Goal: Find specific page/section: Find specific page/section

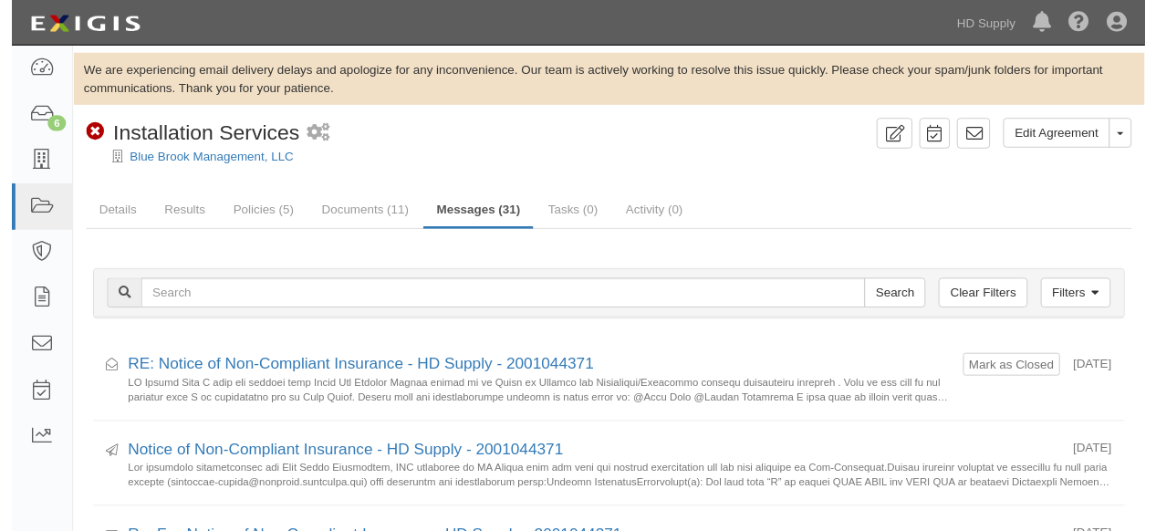
scroll to position [101, 0]
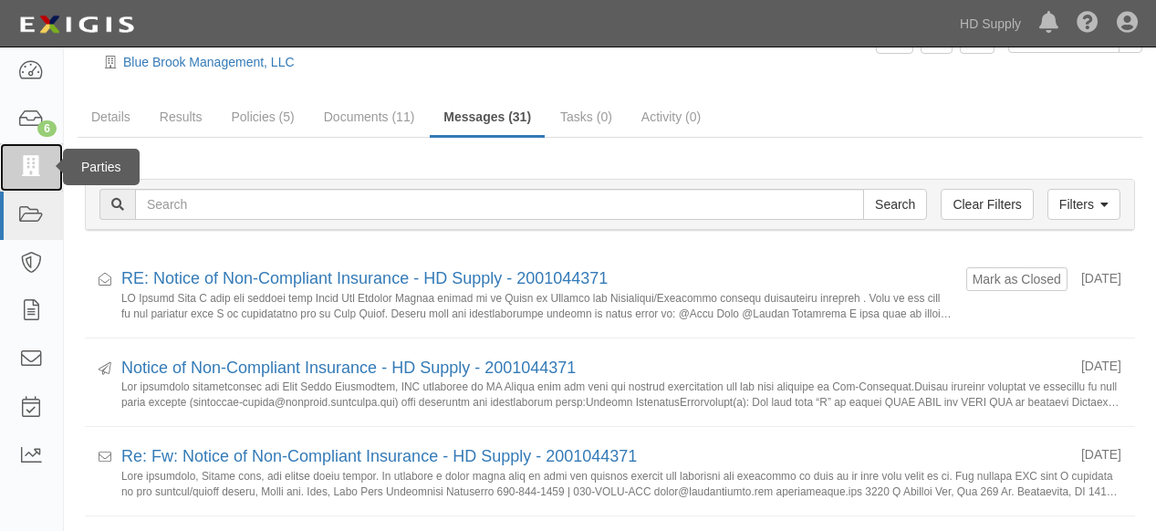
drag, startPoint x: 36, startPoint y: 160, endPoint x: 41, endPoint y: 169, distance: 10.6
click at [36, 159] on icon at bounding box center [31, 167] width 26 height 21
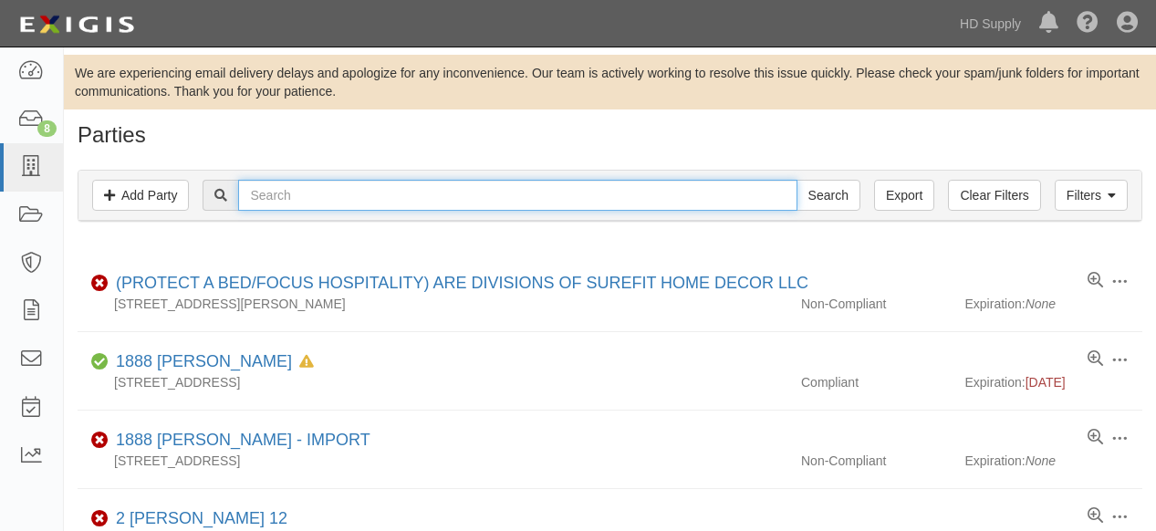
click at [318, 196] on input "text" at bounding box center [517, 195] width 559 height 31
type input "f"
type input "friends"
click at [797, 180] on input "Search" at bounding box center [829, 195] width 64 height 31
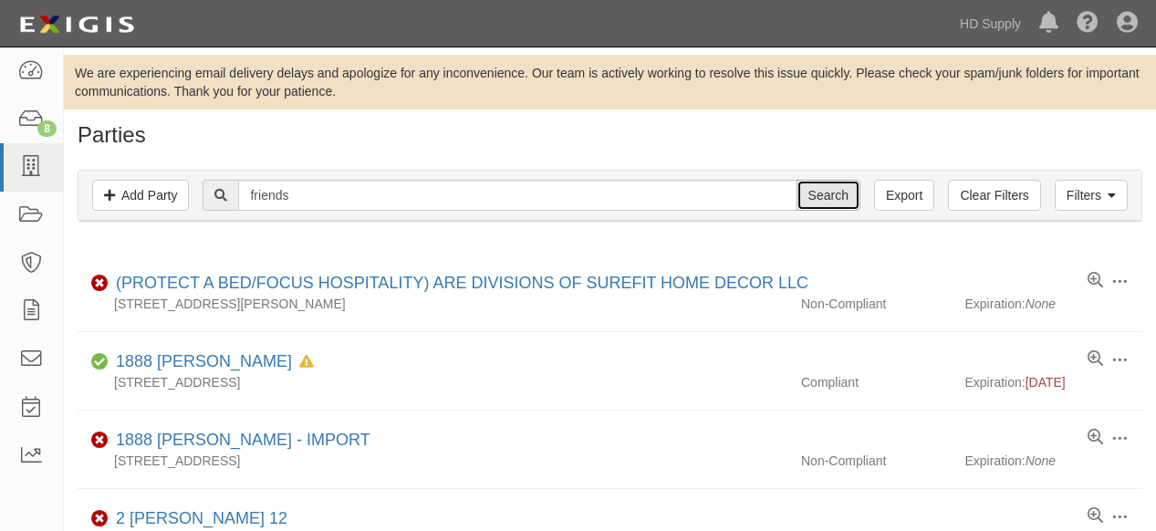
click at [821, 199] on input "Search" at bounding box center [829, 195] width 64 height 31
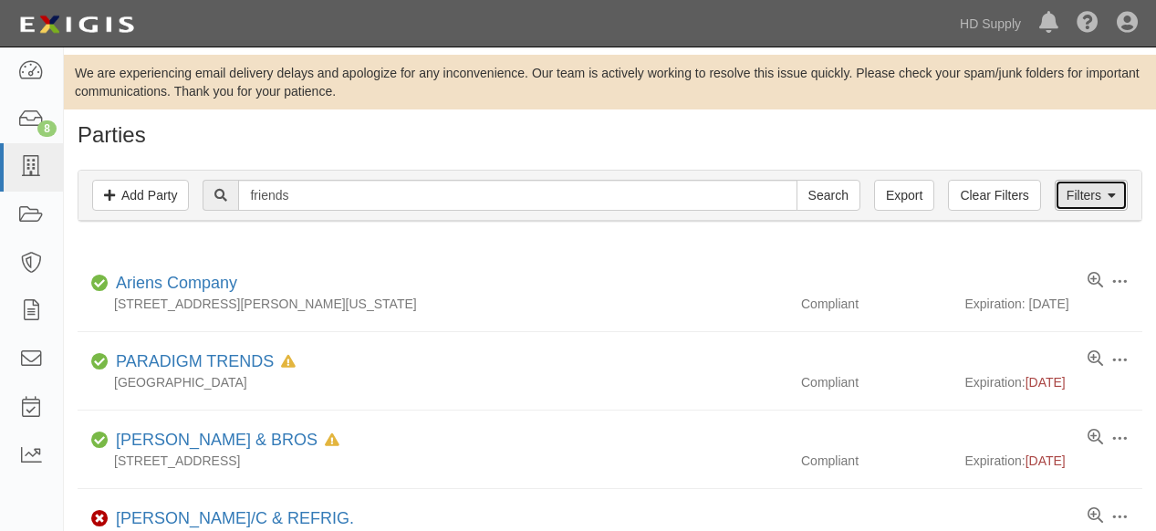
click at [1086, 196] on link "Filters" at bounding box center [1091, 195] width 73 height 31
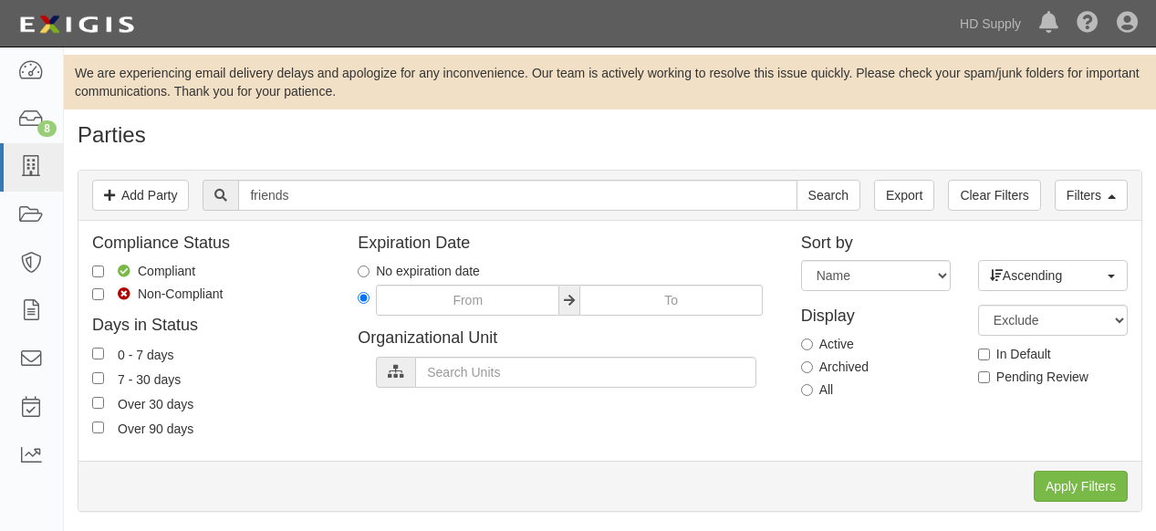
click at [800, 343] on div "Display Active Archived All" at bounding box center [876, 349] width 177 height 117
click at [808, 346] on input "Active" at bounding box center [807, 345] width 12 height 12
radio input "true"
click at [1061, 488] on input "Apply Filters" at bounding box center [1081, 486] width 94 height 31
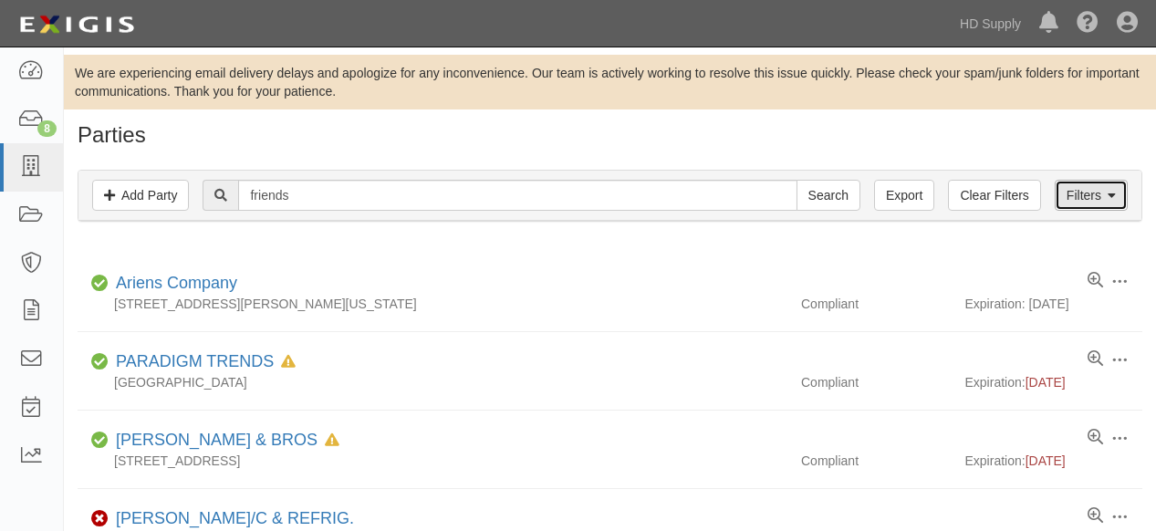
click at [1075, 198] on link "Filters" at bounding box center [1091, 195] width 73 height 31
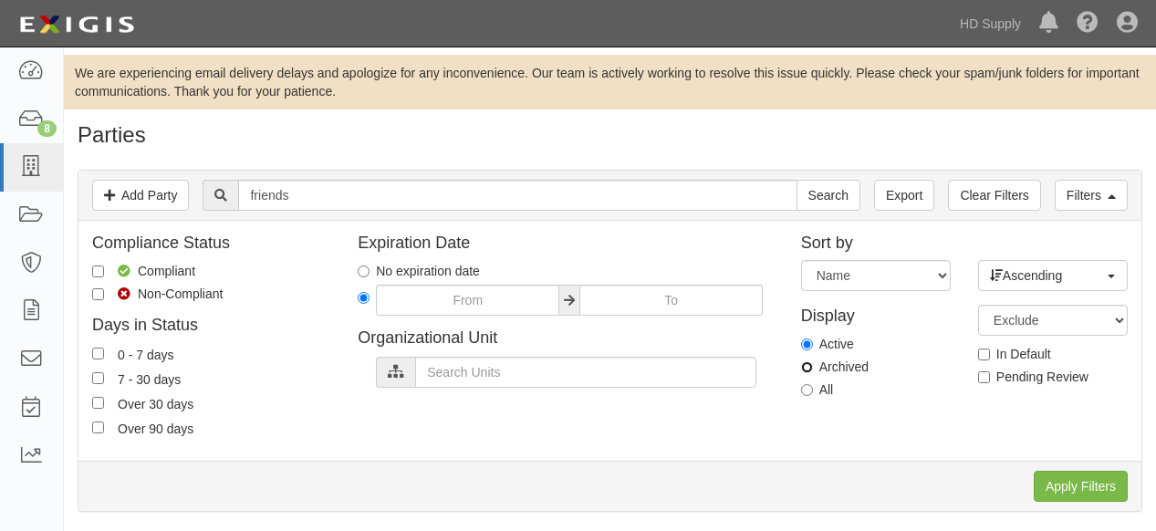
click at [803, 366] on input "Archived" at bounding box center [807, 367] width 12 height 12
radio input "true"
click at [1081, 486] on input "Apply Filters" at bounding box center [1081, 486] width 94 height 31
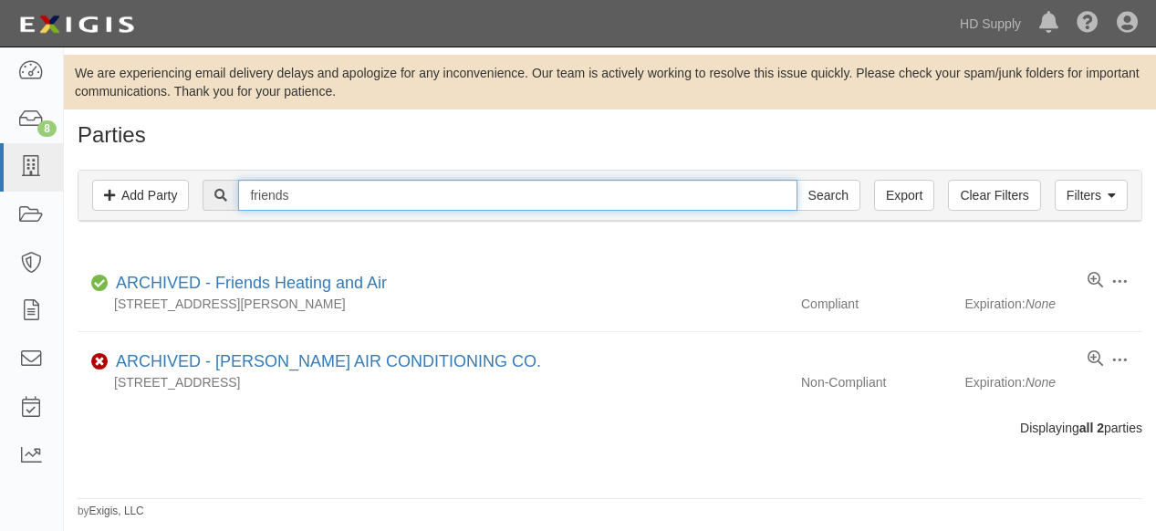
click at [315, 197] on input "friends" at bounding box center [517, 195] width 559 height 31
type input "f"
type input "complete comfort"
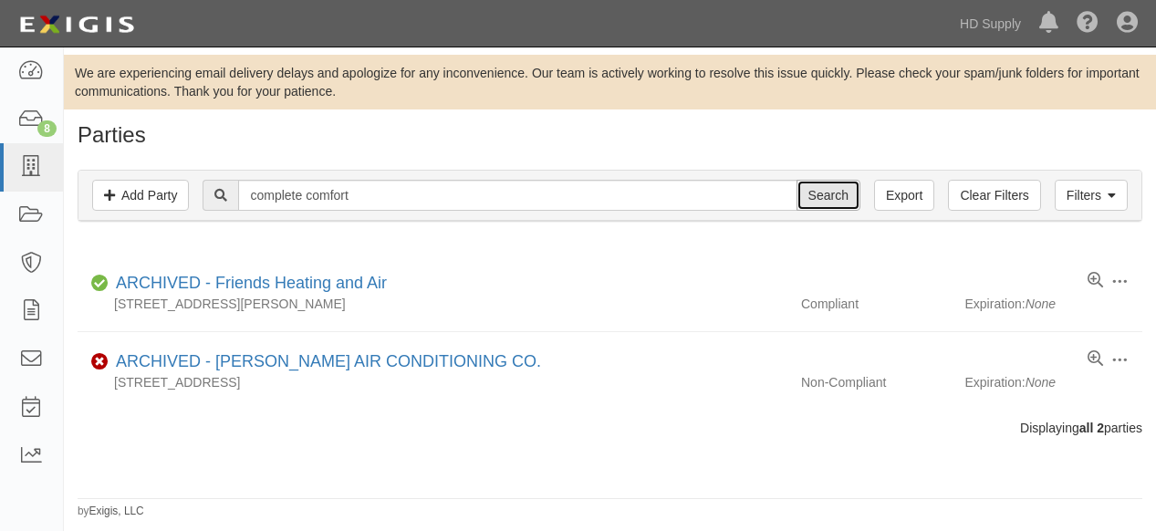
click at [845, 192] on input "Search" at bounding box center [829, 195] width 64 height 31
